Goal: Information Seeking & Learning: Learn about a topic

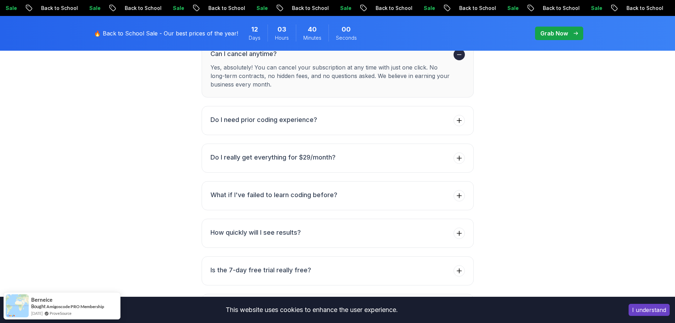
scroll to position [2658, 0]
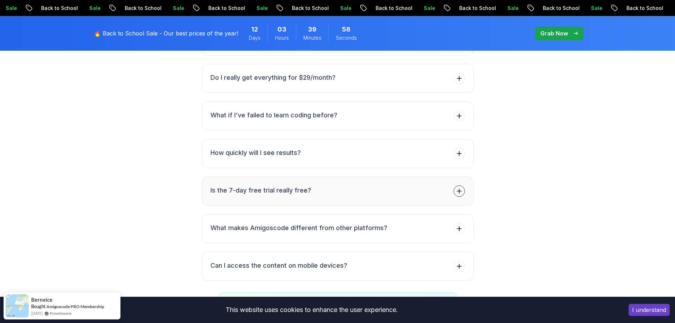
click at [453, 176] on button "Is the 7-day free trial really free?" at bounding box center [338, 190] width 272 height 29
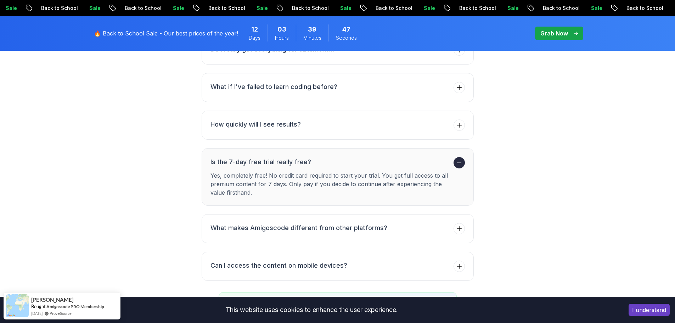
click at [456, 159] on icon at bounding box center [459, 162] width 7 height 7
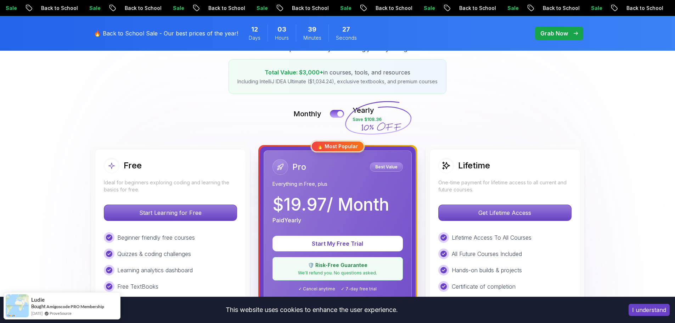
scroll to position [106, 0]
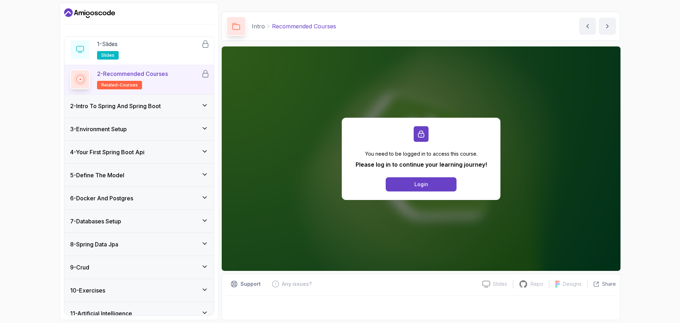
scroll to position [35, 0]
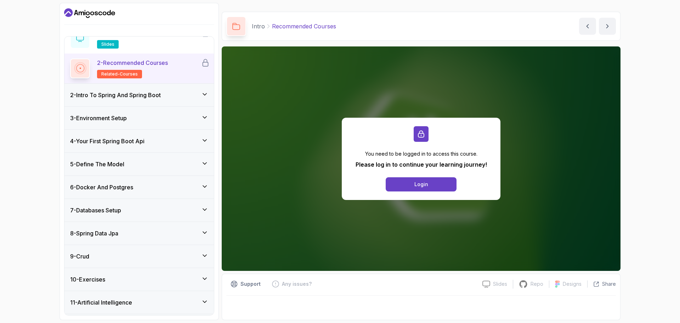
click at [207, 161] on icon at bounding box center [204, 163] width 7 height 7
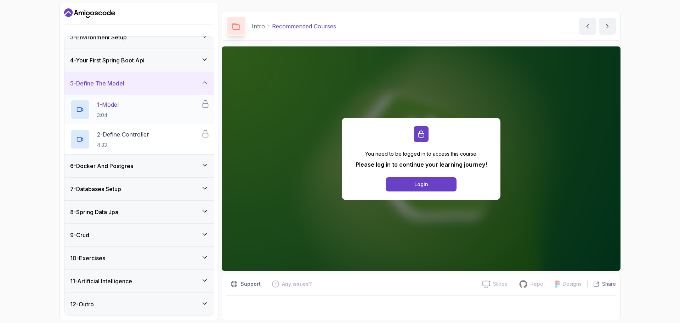
scroll to position [57, 0]
click at [199, 166] on div "6 - Docker And Postgres" at bounding box center [139, 165] width 138 height 9
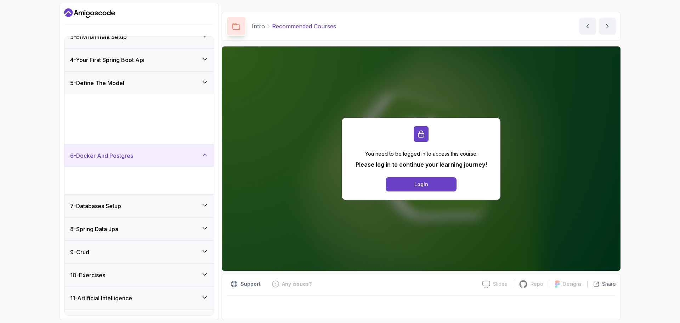
scroll to position [0, 0]
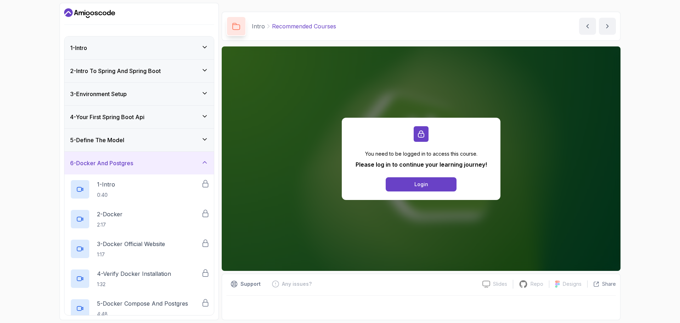
click at [200, 162] on div "6 - Docker And Postgres" at bounding box center [139, 163] width 138 height 9
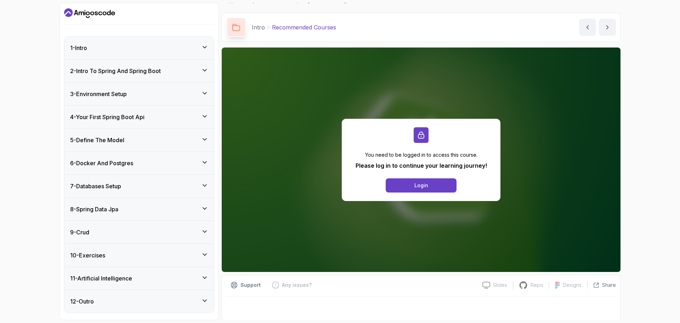
scroll to position [11, 0]
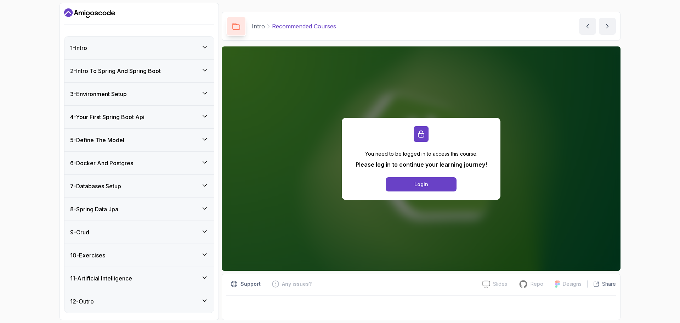
click at [80, 14] on icon "Dashboard" at bounding box center [89, 12] width 51 height 11
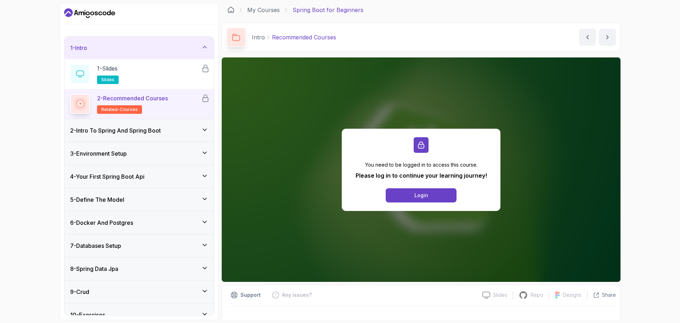
click at [128, 111] on span "related-courses" at bounding box center [119, 110] width 37 height 6
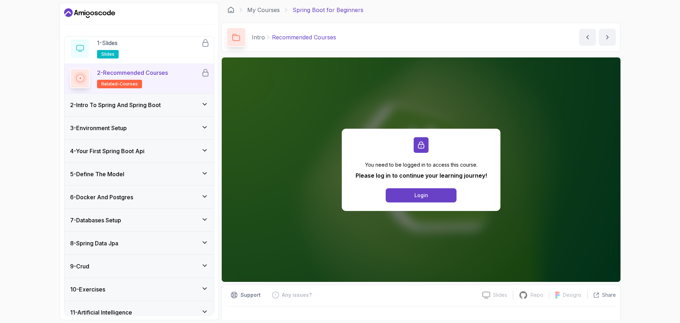
scroll to position [57, 0]
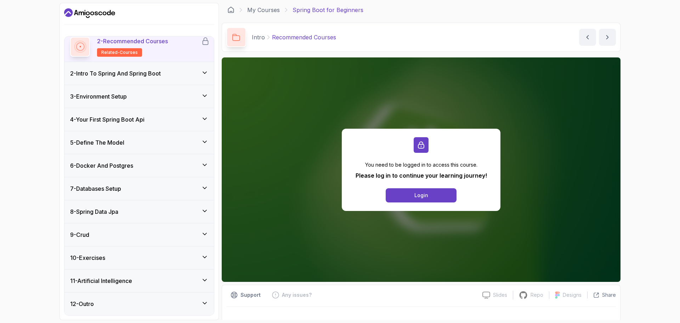
click at [201, 279] on icon at bounding box center [204, 279] width 7 height 7
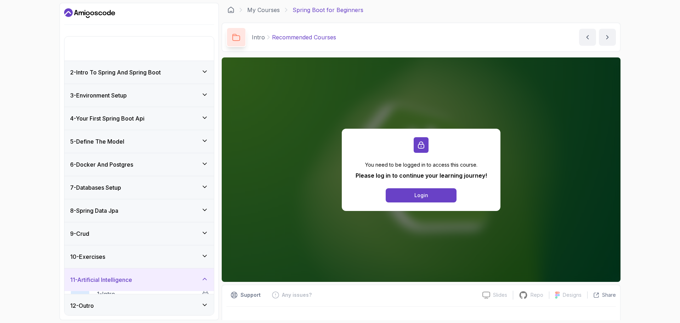
scroll to position [0, 0]
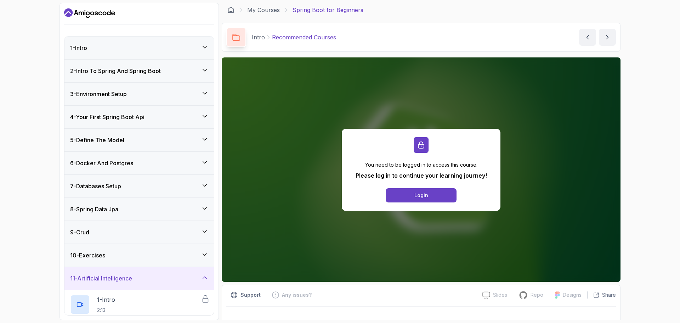
click at [201, 279] on div "11 - Artificial Intelligence" at bounding box center [139, 278] width 138 height 9
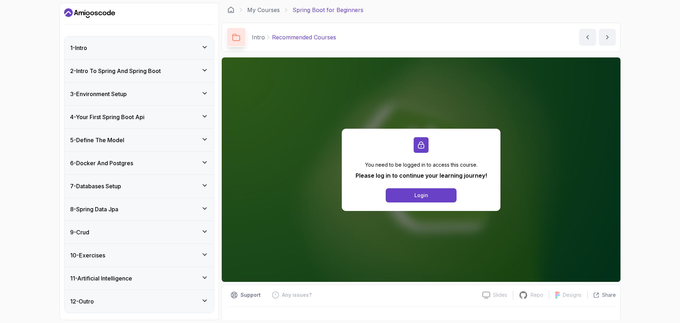
click at [197, 299] on div "12 - Outro" at bounding box center [139, 301] width 138 height 9
click at [164, 180] on div "7 - Databases Setup" at bounding box center [140, 186] width 150 height 23
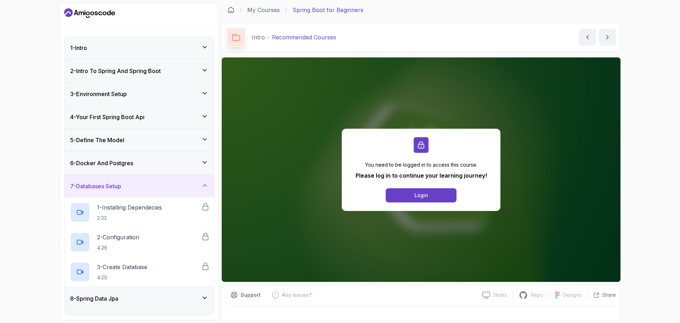
click at [164, 180] on div "7 - Databases Setup" at bounding box center [140, 186] width 150 height 23
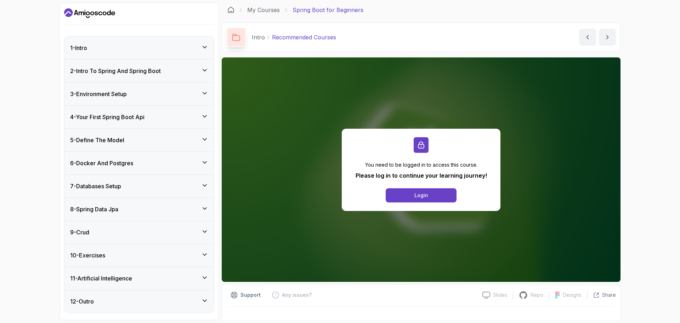
click at [164, 203] on div "8 - Spring Data Jpa" at bounding box center [140, 209] width 150 height 23
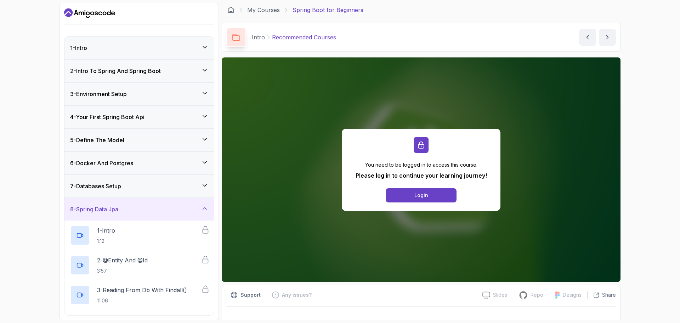
scroll to position [71, 0]
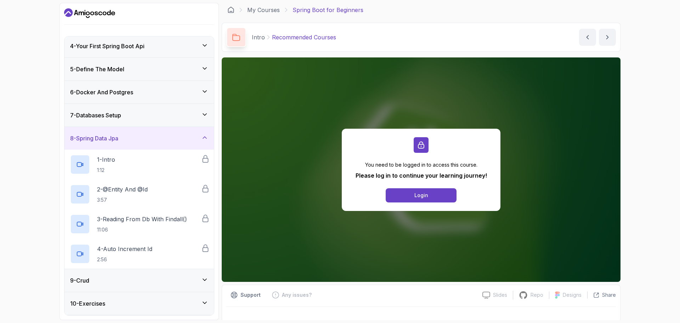
click at [177, 143] on div "8 - Spring Data Jpa" at bounding box center [140, 138] width 150 height 23
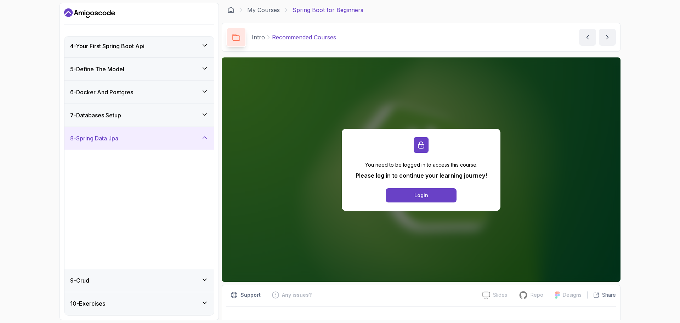
scroll to position [0, 0]
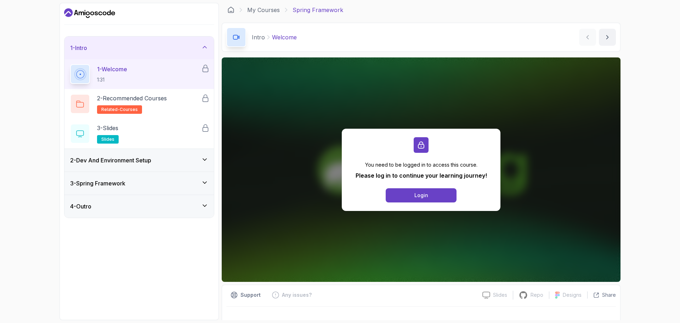
click at [168, 155] on div "2 - Dev And Environment Setup" at bounding box center [140, 160] width 150 height 23
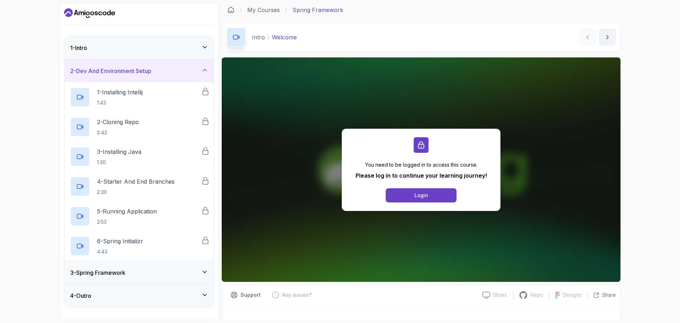
click at [118, 270] on h3 "3 - Spring Framework" at bounding box center [97, 272] width 55 height 9
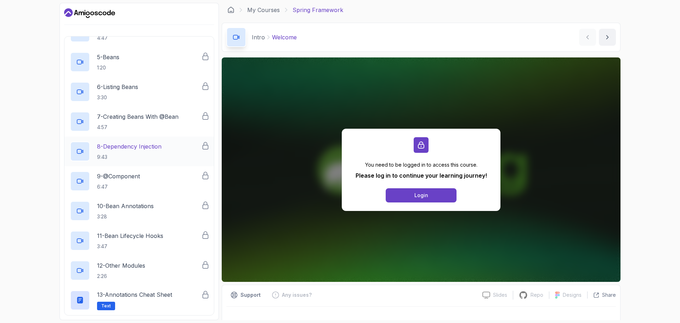
scroll to position [230, 0]
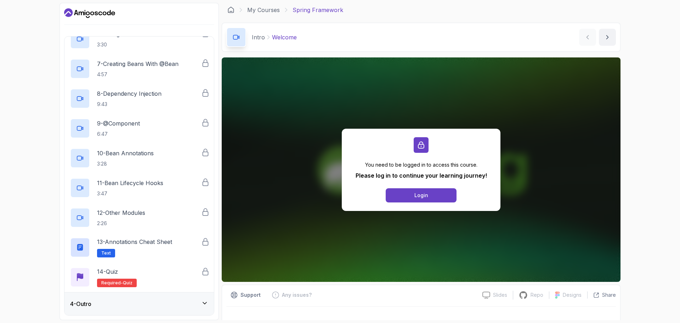
click at [171, 307] on div "4 - Outro" at bounding box center [139, 303] width 138 height 9
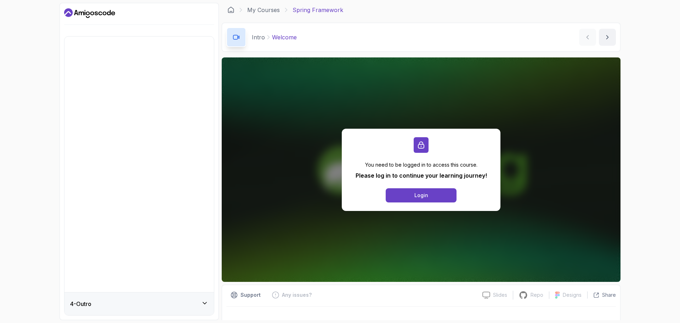
scroll to position [0, 0]
